Goal: Transaction & Acquisition: Purchase product/service

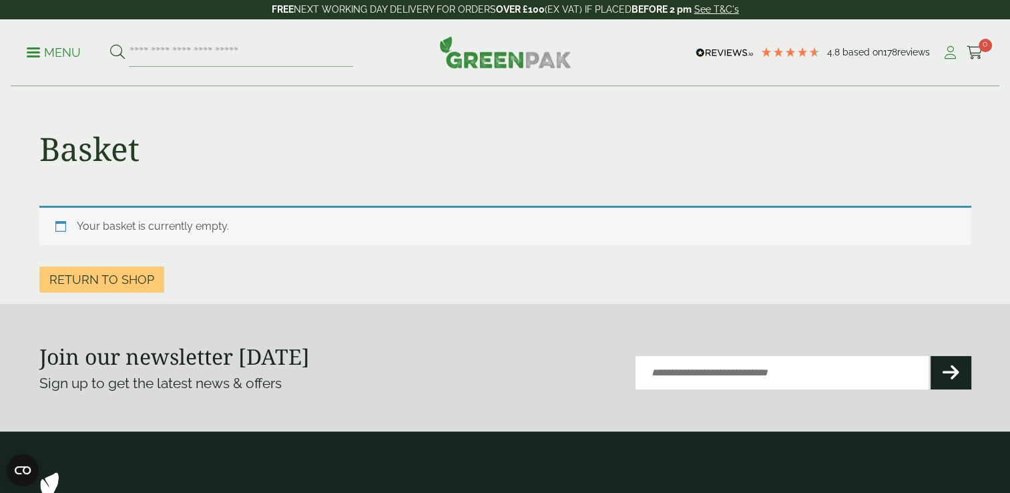
click at [951, 51] on icon at bounding box center [950, 52] width 17 height 13
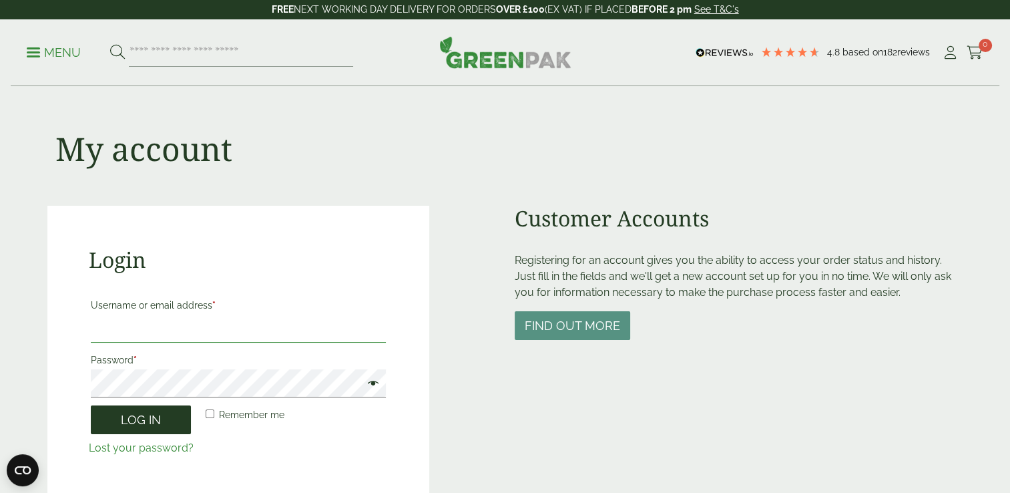
type input "**********"
click at [155, 426] on button "Log in" at bounding box center [141, 419] width 100 height 29
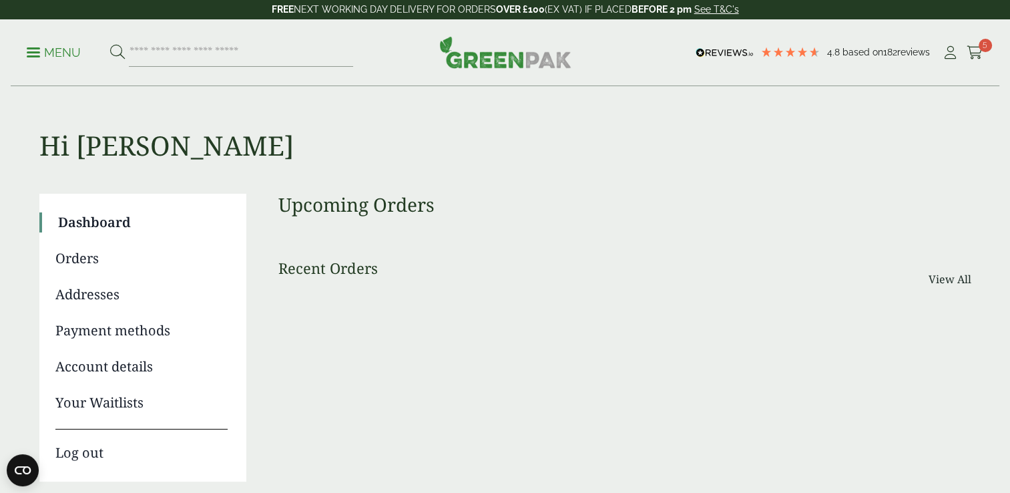
click at [975, 41] on div "Menu 4.8 Based on 182 reviews My Account" at bounding box center [505, 52] width 989 height 67
click at [973, 56] on icon at bounding box center [975, 52] width 17 height 13
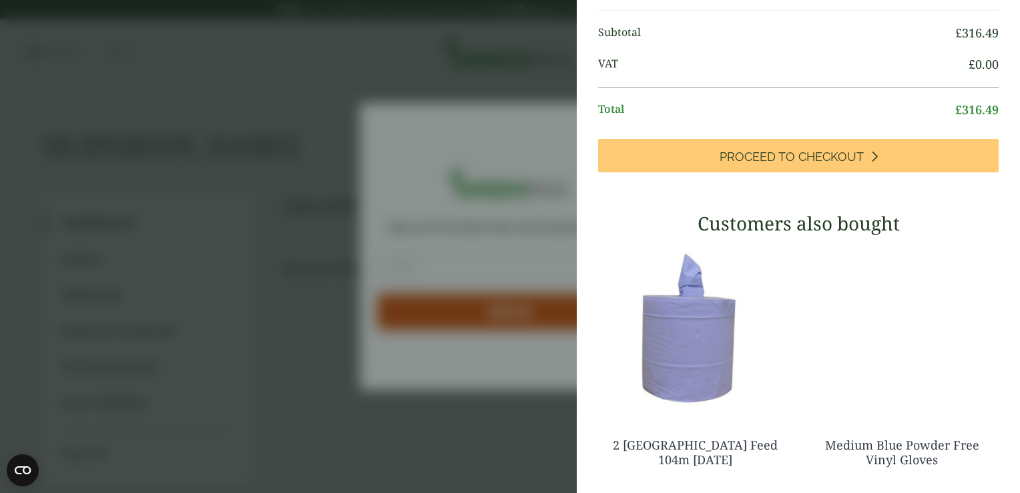
scroll to position [460, 0]
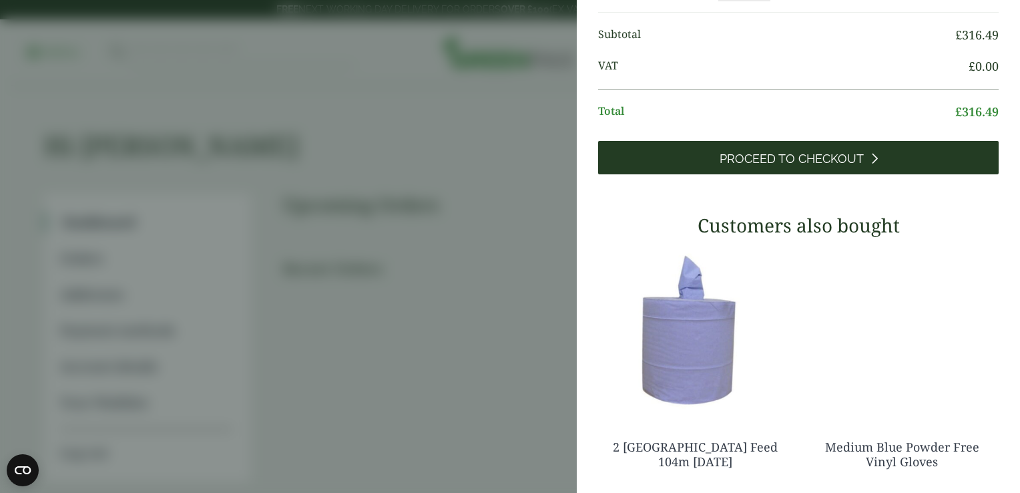
click at [893, 174] on link "Proceed to Checkout" at bounding box center [798, 157] width 401 height 33
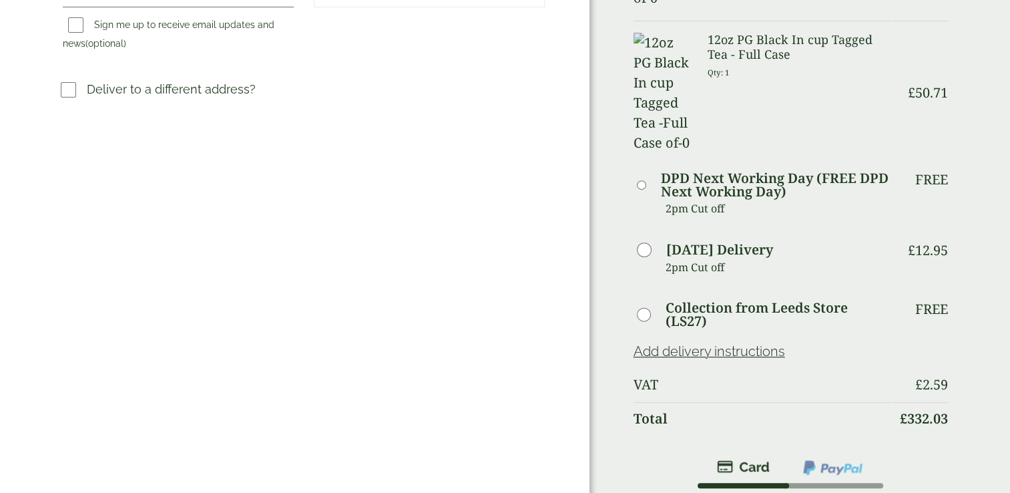
scroll to position [471, 0]
